Goal: Task Accomplishment & Management: Use online tool/utility

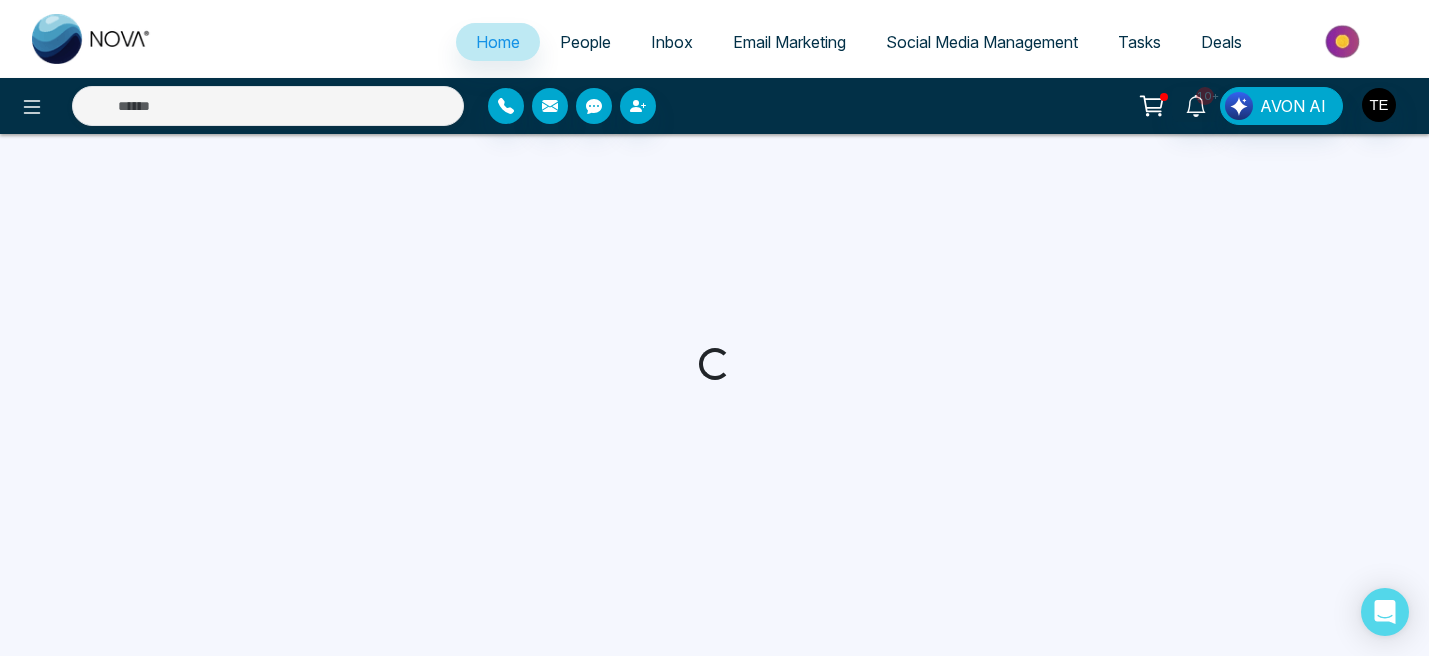
select select "*"
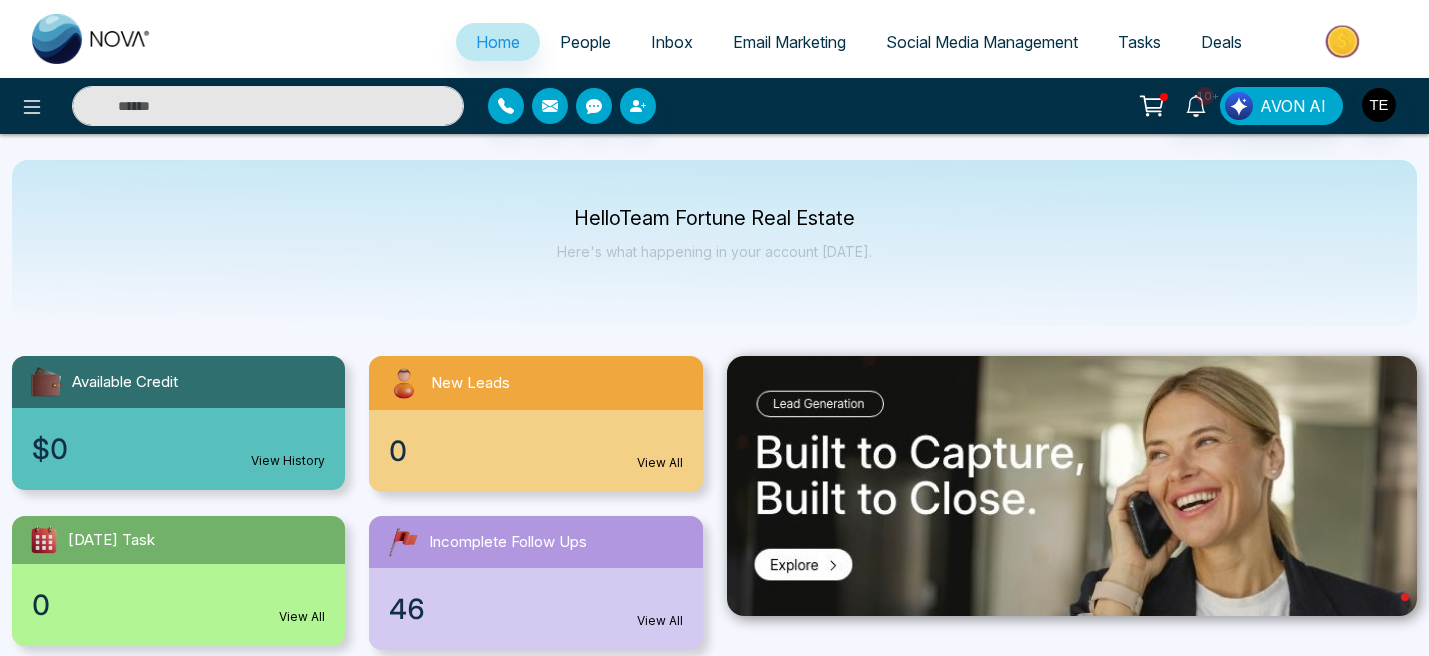
click at [799, 49] on span "Email Marketing" at bounding box center [789, 42] width 113 height 20
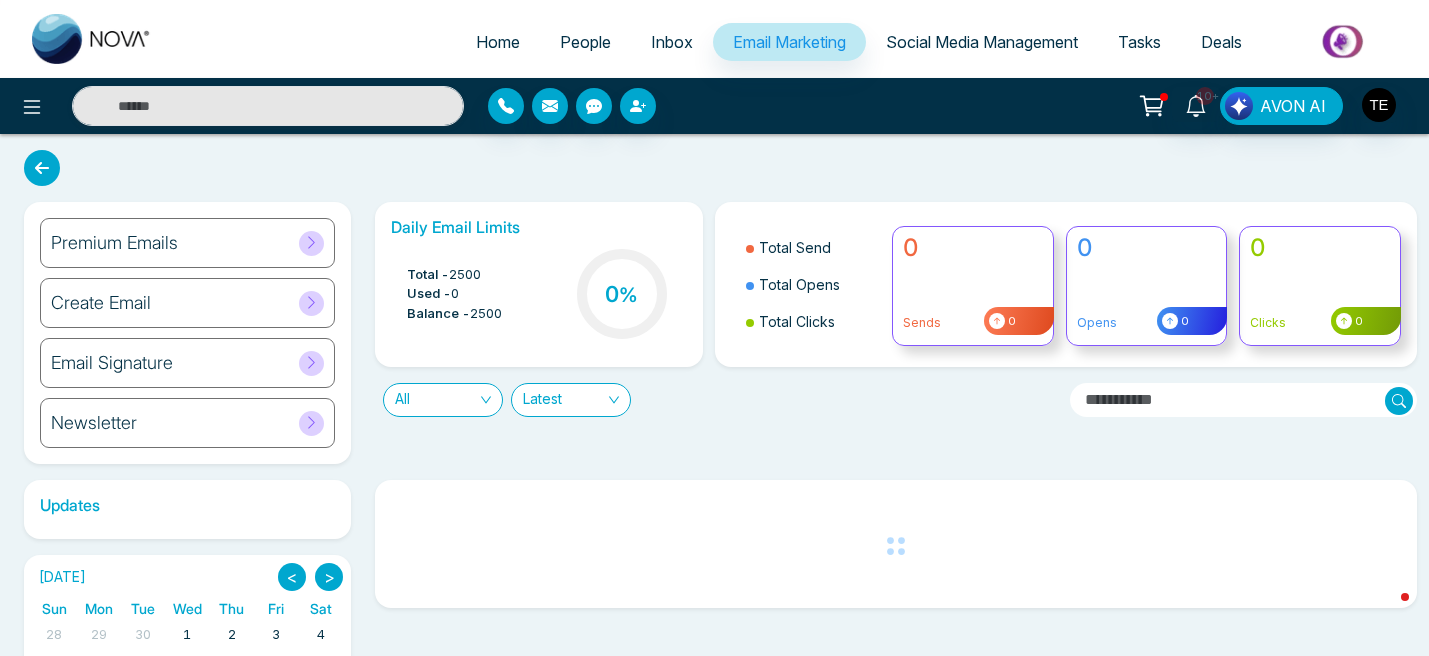
click at [265, 254] on div "Premium Emails" at bounding box center [187, 243] width 295 height 50
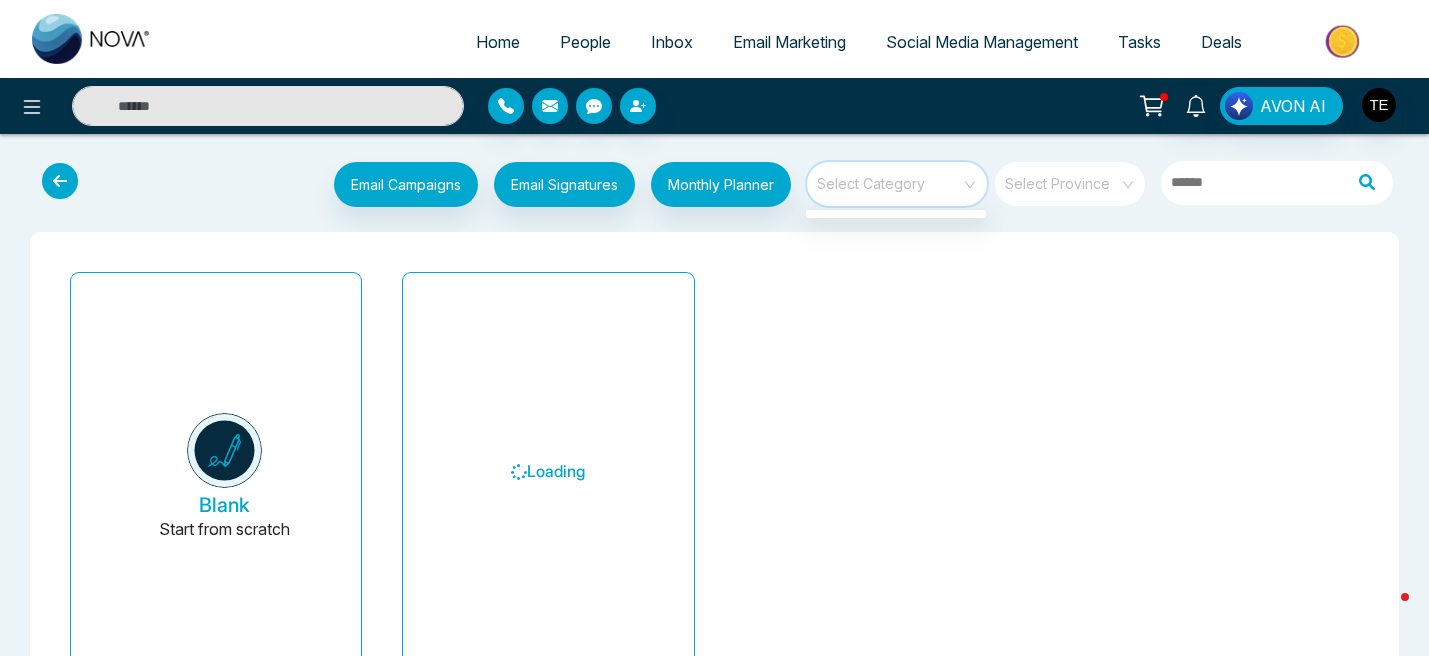
click at [905, 189] on input "search" at bounding box center [890, 177] width 144 height 30
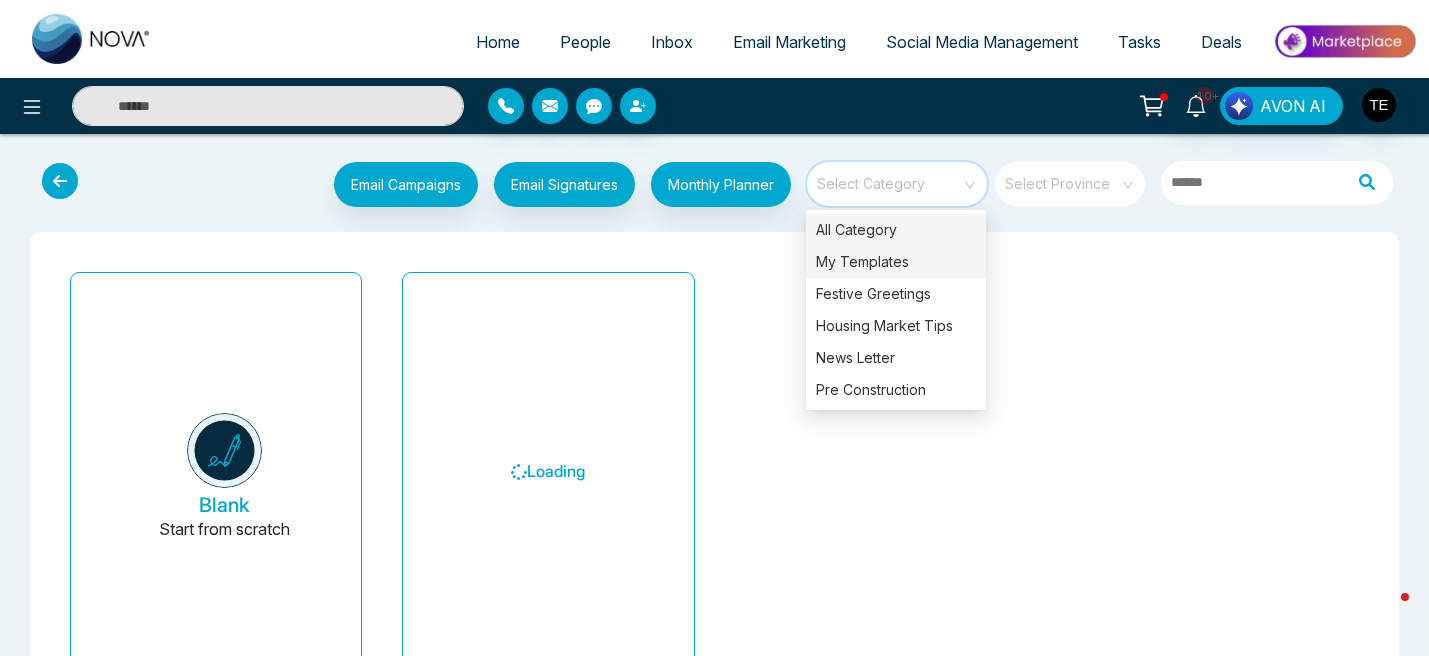
click at [890, 265] on div "My Templates" at bounding box center [896, 262] width 180 height 32
